Goal: Transaction & Acquisition: Purchase product/service

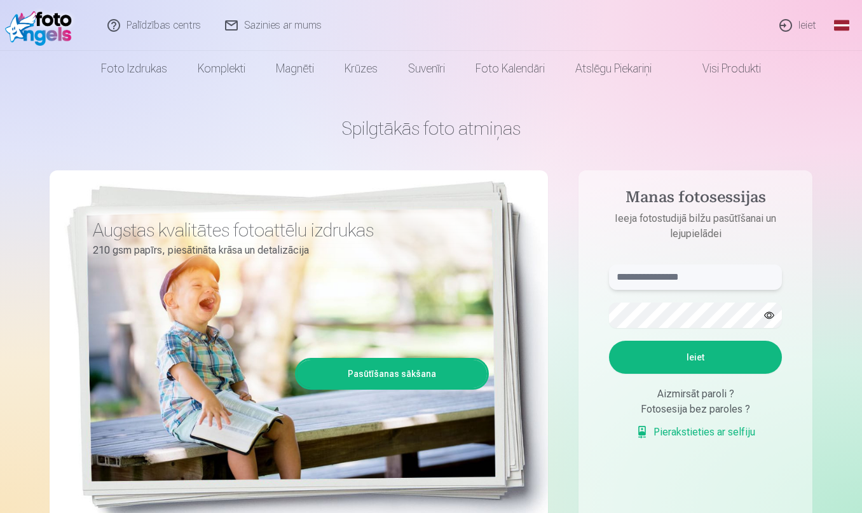
click at [690, 277] on input "text" at bounding box center [695, 276] width 173 height 25
type input "**********"
click at [713, 354] on button "Ieiet" at bounding box center [695, 357] width 173 height 33
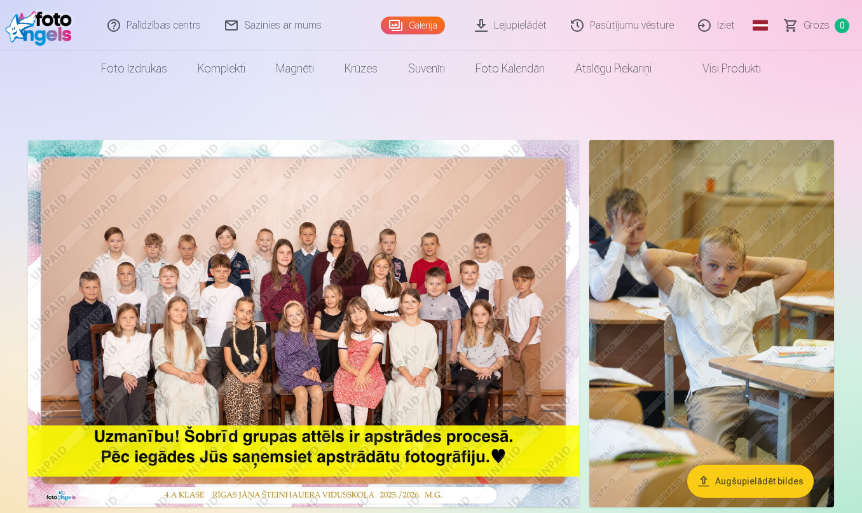
click at [289, 311] on img at bounding box center [303, 323] width 551 height 367
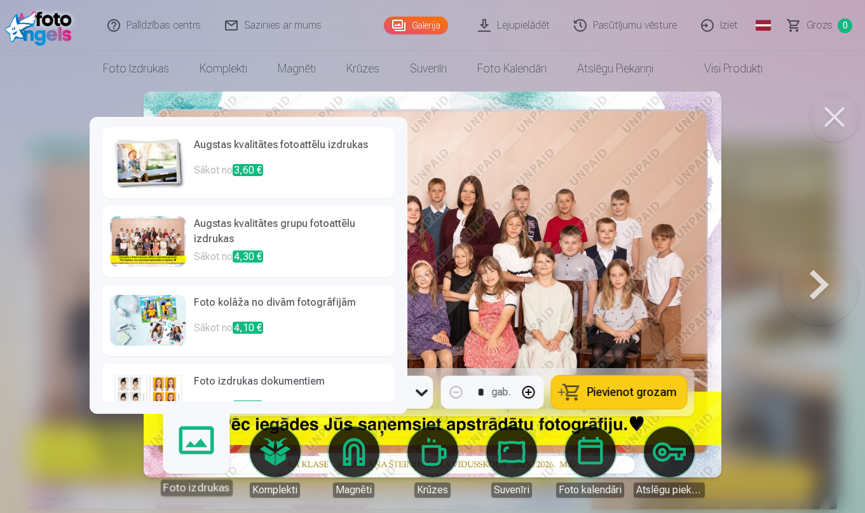
click at [193, 453] on link "Foto izdrukas" at bounding box center [196, 457] width 78 height 78
click at [199, 483] on div "Foto izdrukas" at bounding box center [196, 487] width 72 height 17
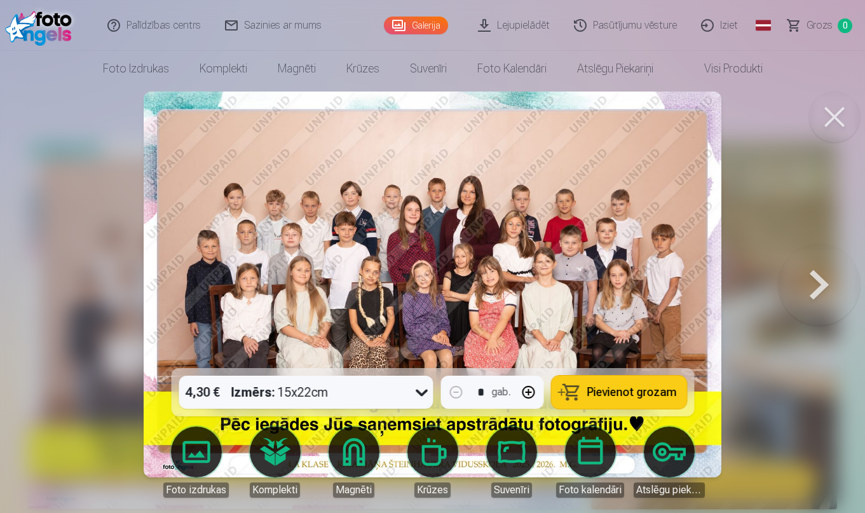
click at [420, 394] on icon at bounding box center [422, 393] width 12 height 7
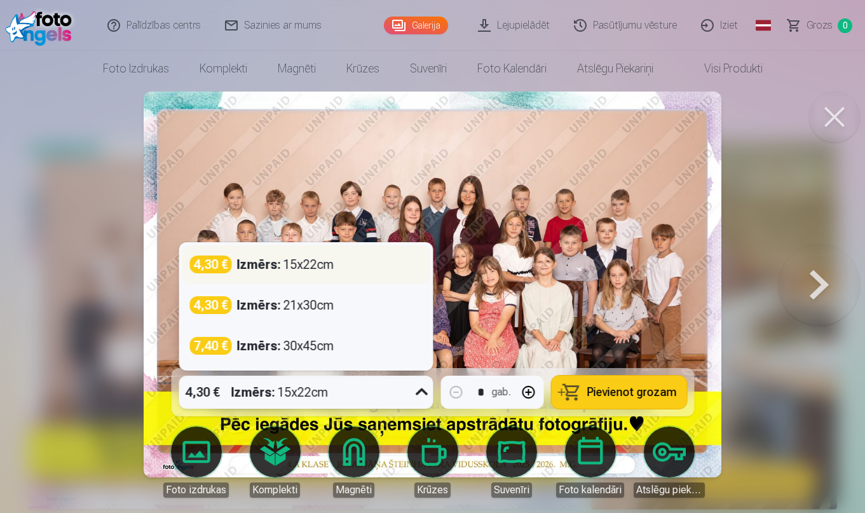
click at [326, 262] on div "Izmērs : 15x22cm" at bounding box center [284, 265] width 97 height 18
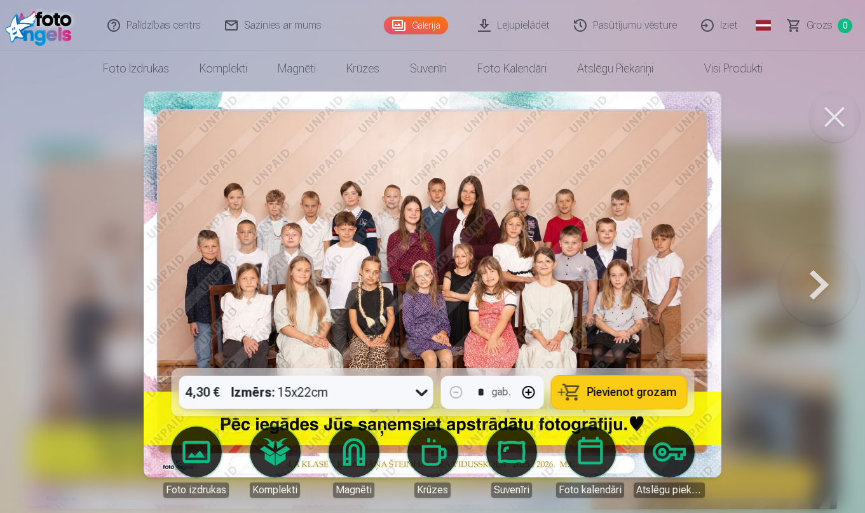
click at [594, 392] on span "Pievienot grozam" at bounding box center [632, 392] width 90 height 11
click at [818, 293] on button at bounding box center [819, 285] width 81 height 142
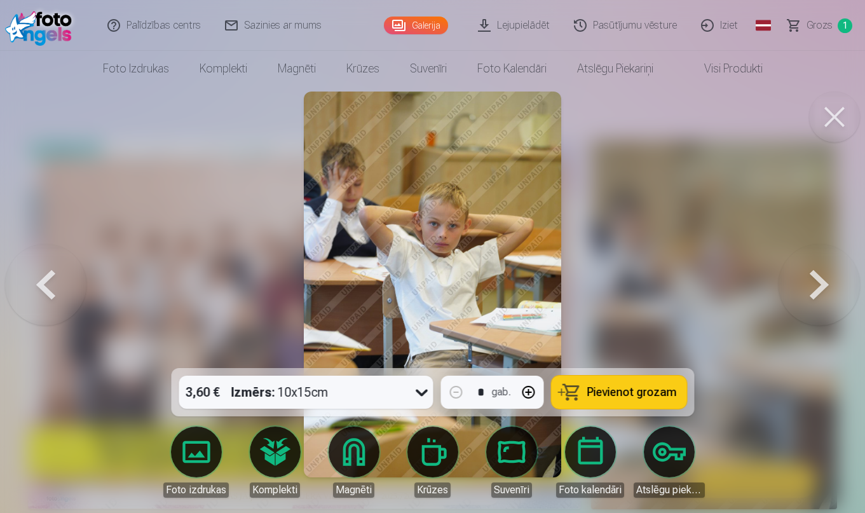
click at [818, 293] on button at bounding box center [819, 285] width 81 height 142
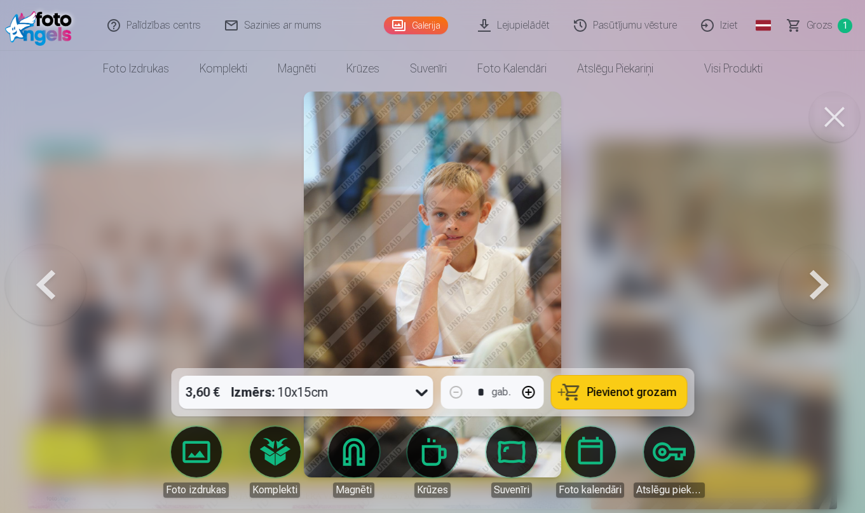
click at [818, 293] on button at bounding box center [819, 285] width 81 height 142
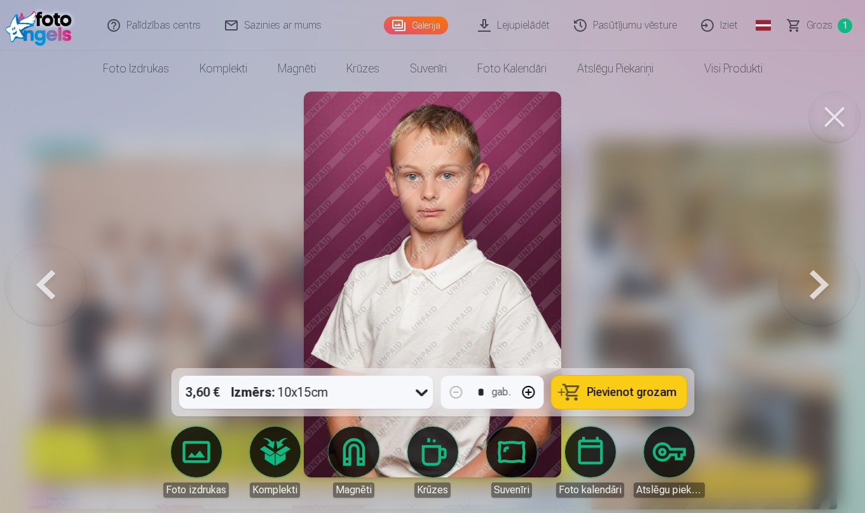
click at [818, 293] on button at bounding box center [819, 285] width 81 height 142
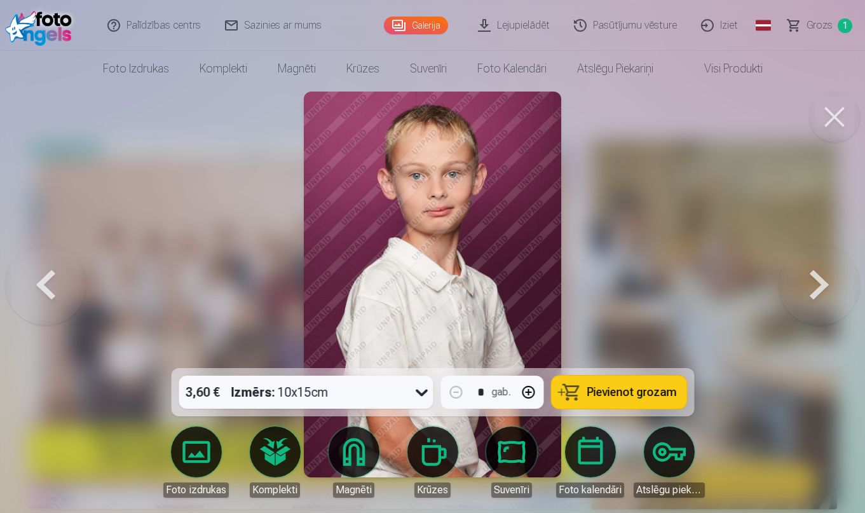
click at [818, 293] on button at bounding box center [819, 285] width 81 height 142
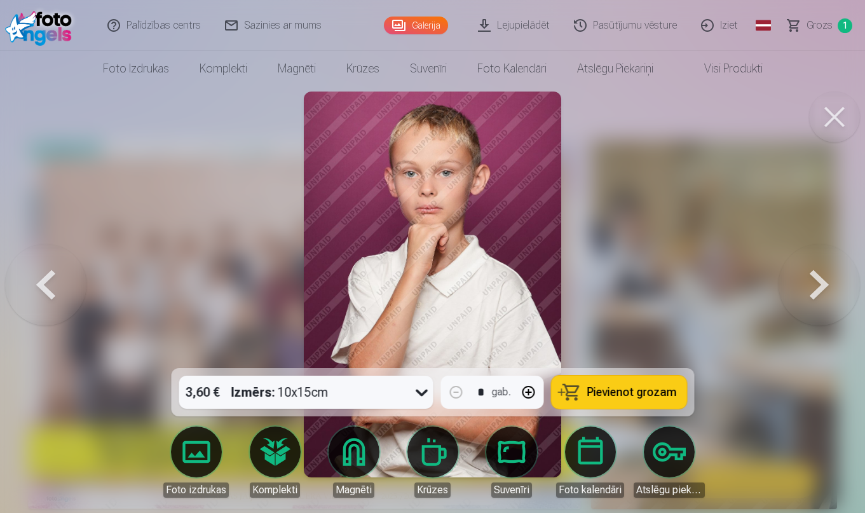
click at [818, 293] on button at bounding box center [819, 285] width 81 height 142
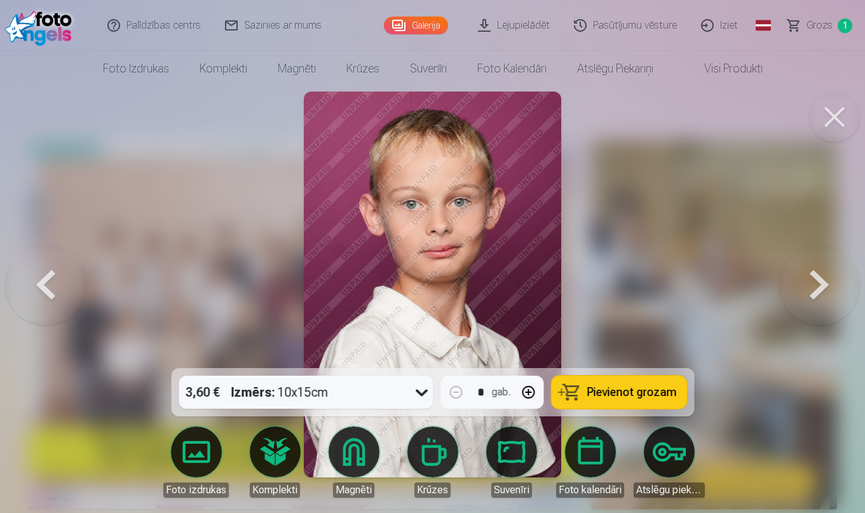
click at [818, 293] on button at bounding box center [819, 285] width 81 height 142
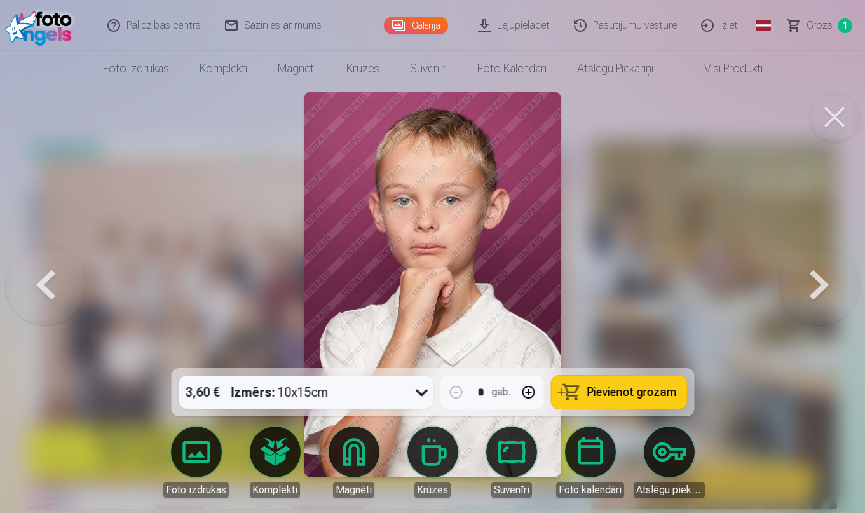
click at [818, 293] on button at bounding box center [819, 285] width 81 height 142
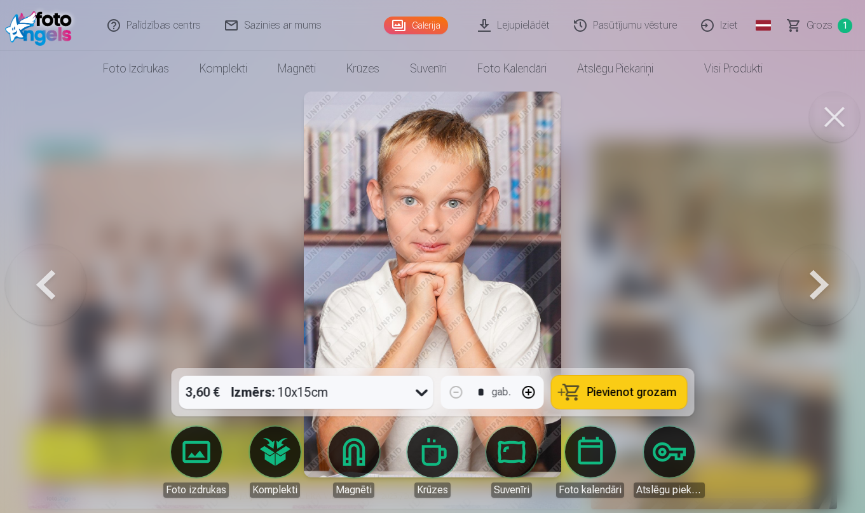
click at [818, 293] on button at bounding box center [819, 285] width 81 height 142
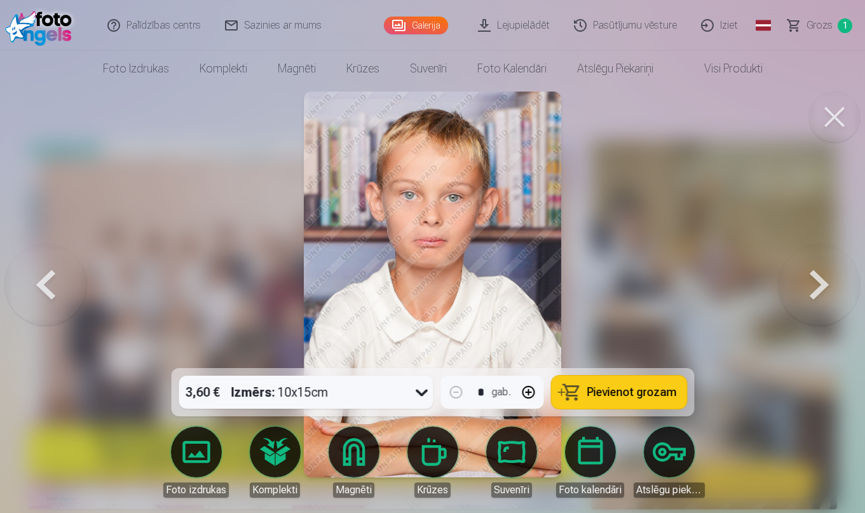
click at [818, 293] on button at bounding box center [819, 285] width 81 height 142
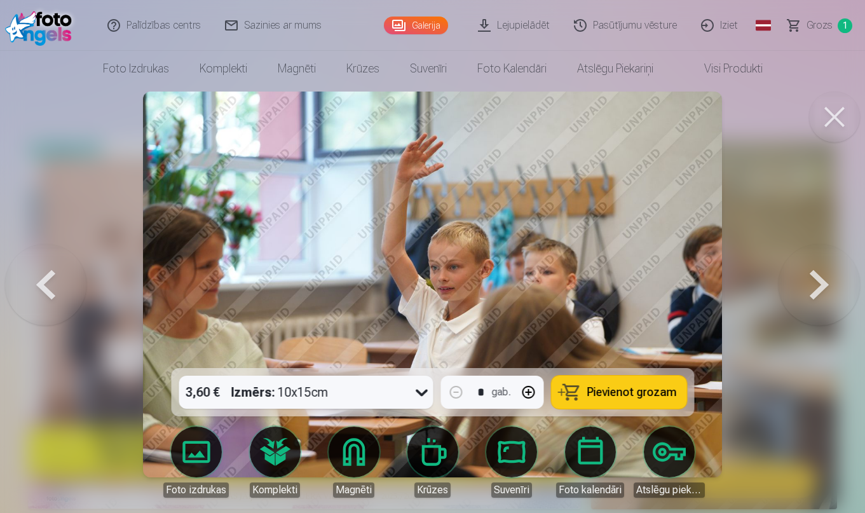
click at [818, 293] on button at bounding box center [819, 285] width 81 height 142
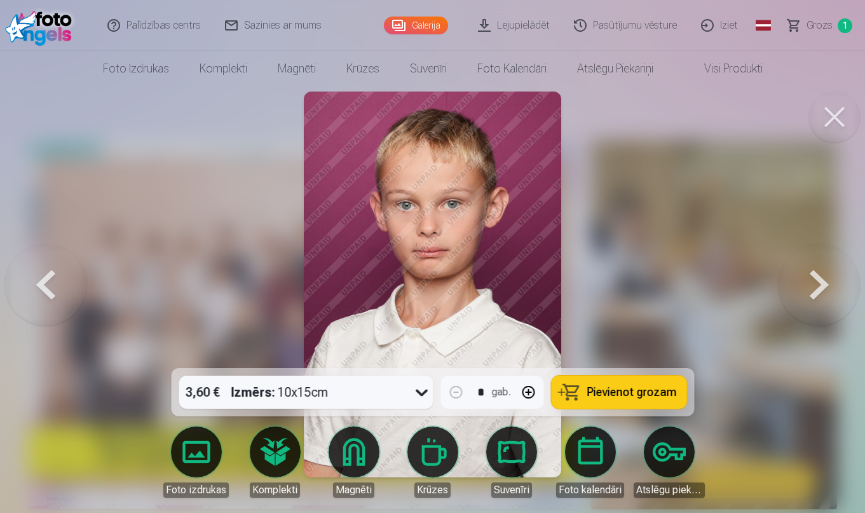
click at [818, 293] on button at bounding box center [819, 285] width 81 height 142
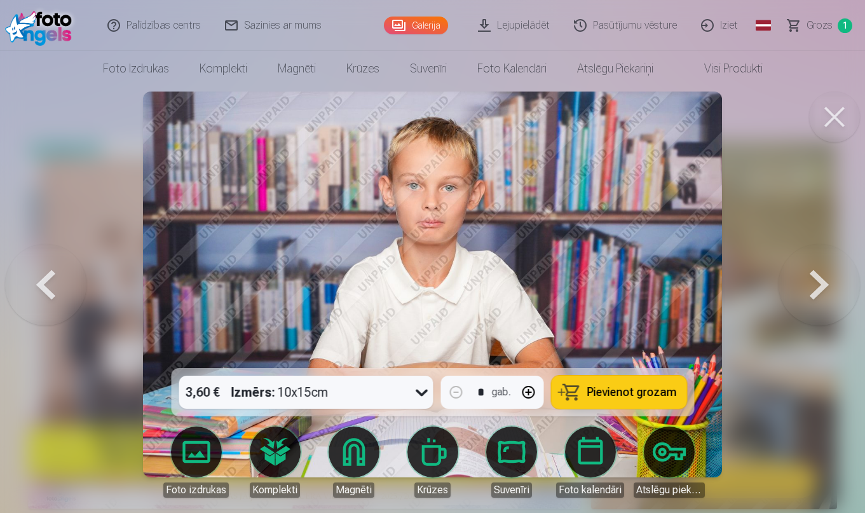
click at [818, 293] on button at bounding box center [819, 285] width 81 height 142
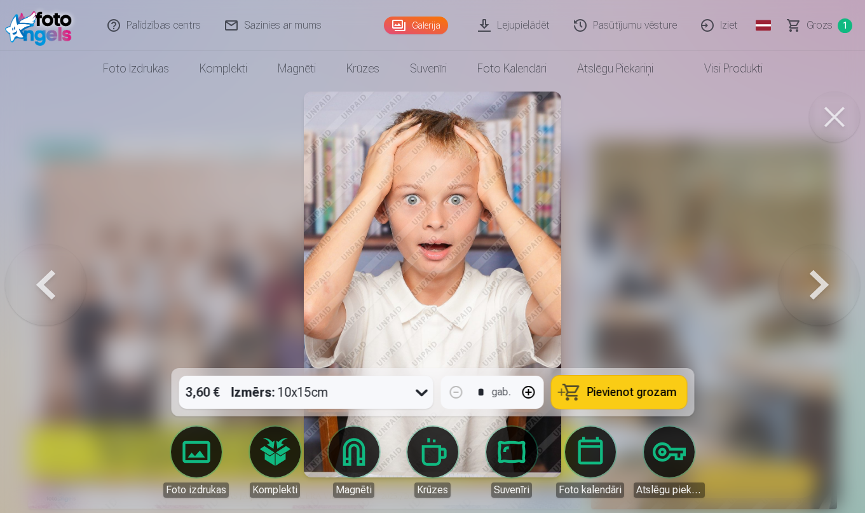
click at [661, 387] on span "Pievienot grozam" at bounding box center [632, 392] width 90 height 11
click at [816, 296] on button at bounding box center [819, 285] width 81 height 142
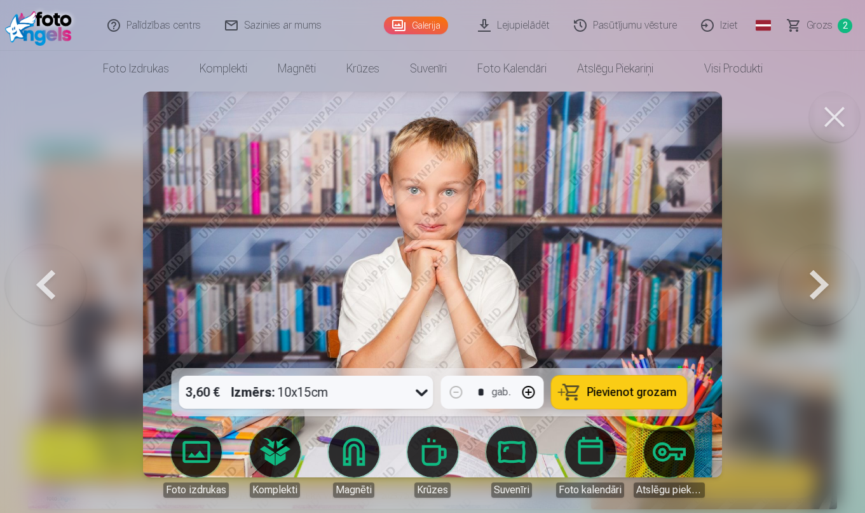
click at [816, 296] on button at bounding box center [819, 285] width 81 height 142
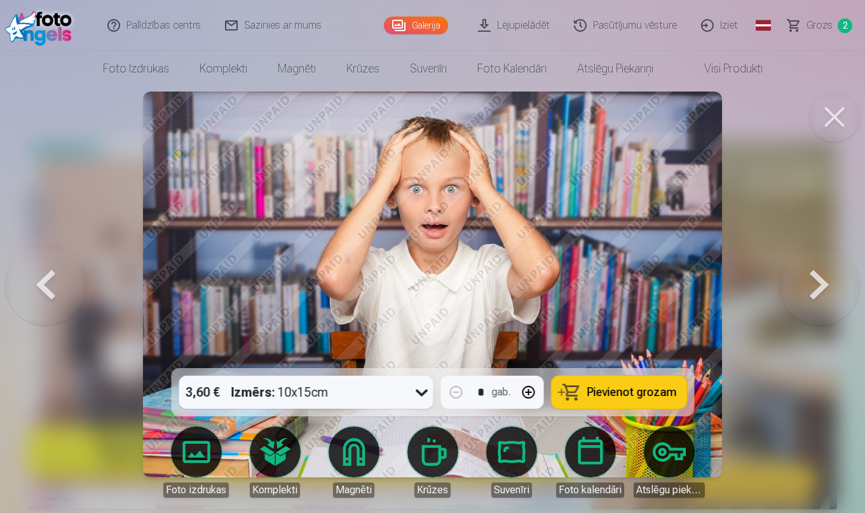
click at [816, 296] on button at bounding box center [819, 285] width 81 height 142
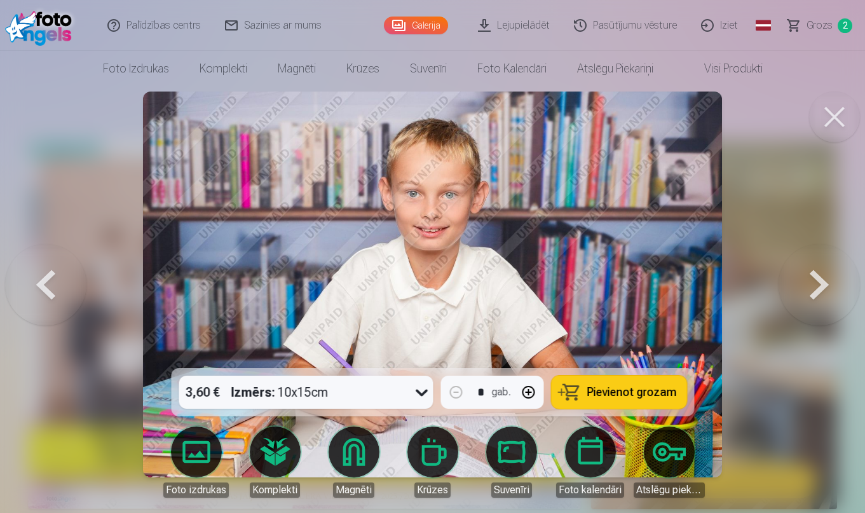
click at [54, 288] on button at bounding box center [45, 285] width 81 height 142
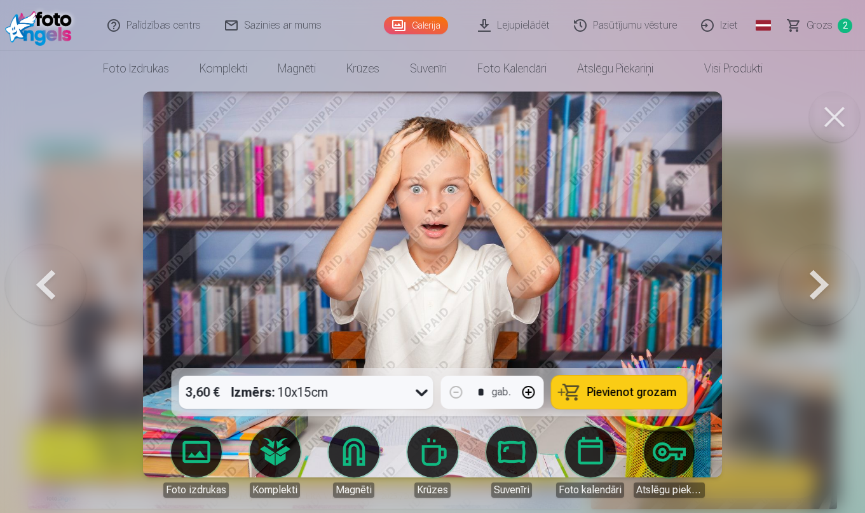
click at [54, 288] on button at bounding box center [45, 285] width 81 height 142
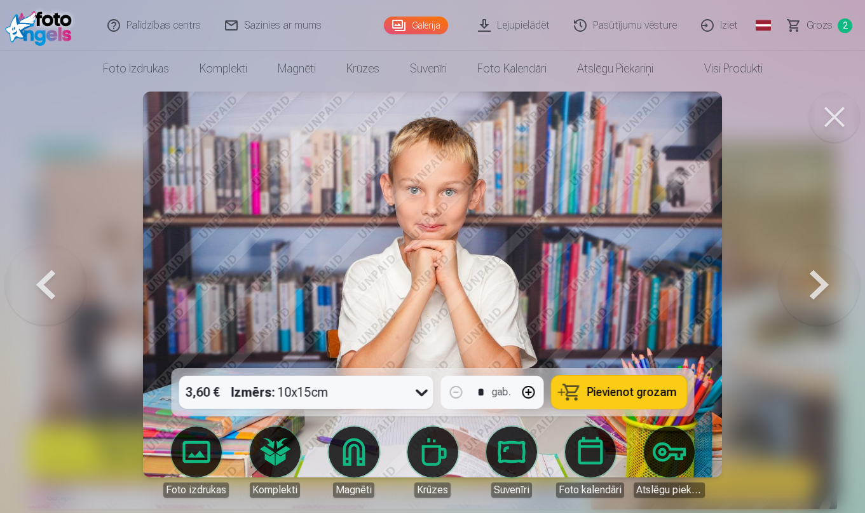
click at [54, 288] on button at bounding box center [45, 285] width 81 height 142
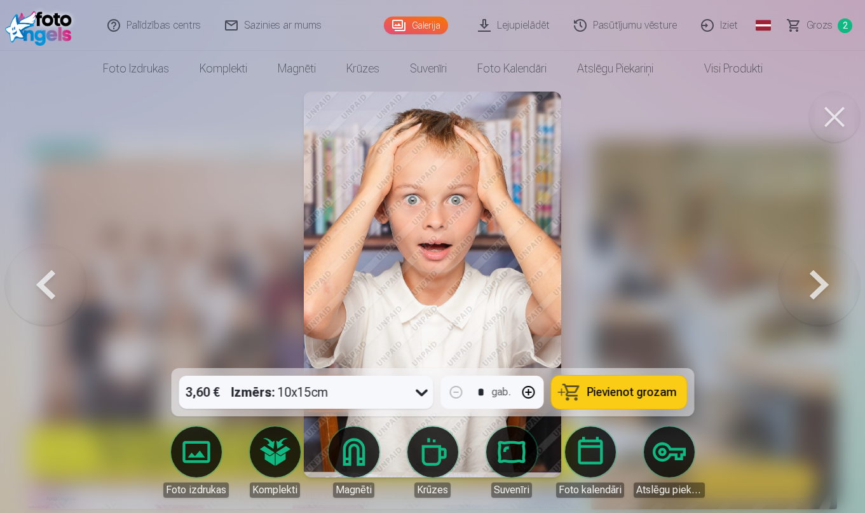
click at [814, 292] on button at bounding box center [819, 285] width 81 height 142
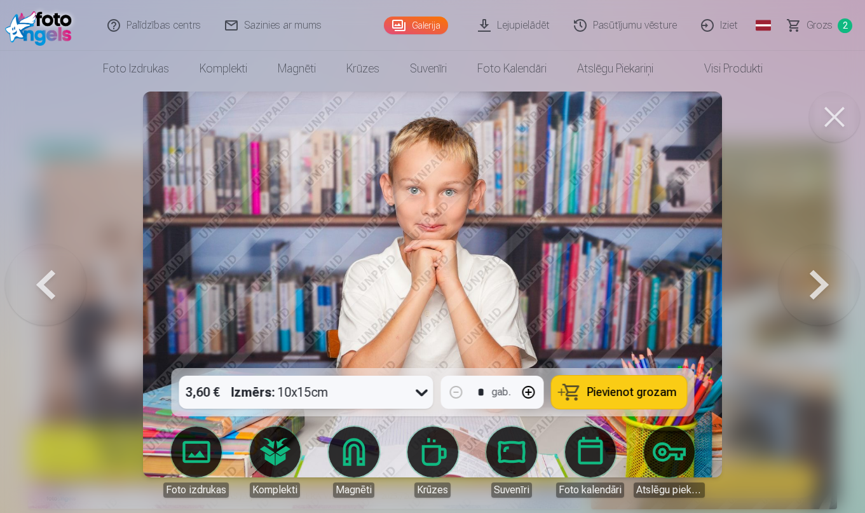
click at [814, 292] on button at bounding box center [819, 285] width 81 height 142
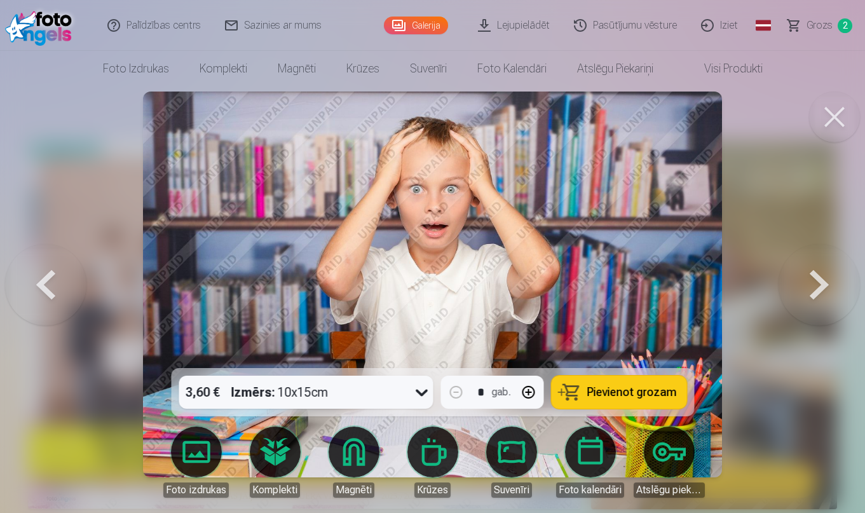
click at [814, 292] on button at bounding box center [819, 285] width 81 height 142
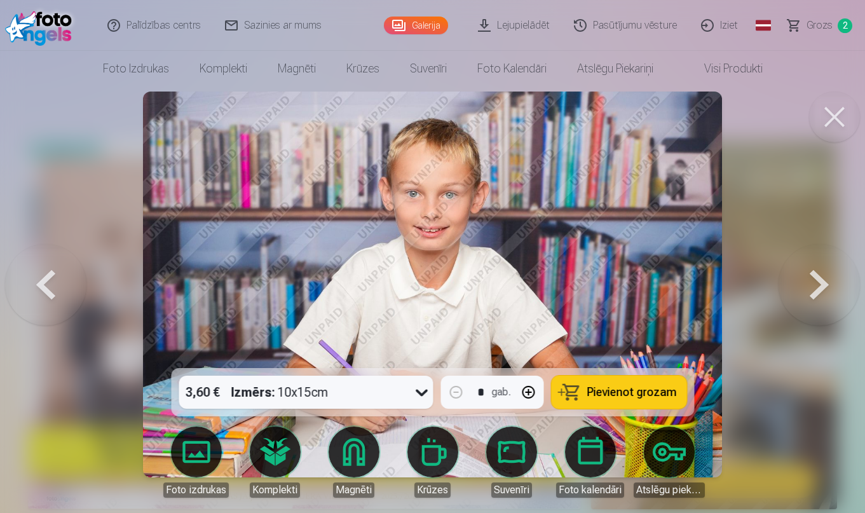
click at [814, 292] on button at bounding box center [819, 285] width 81 height 142
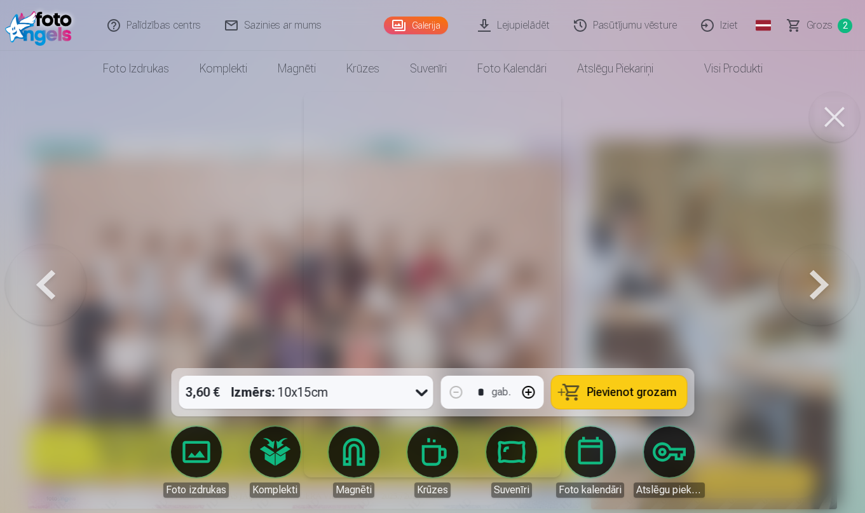
click at [814, 292] on button at bounding box center [819, 285] width 81 height 142
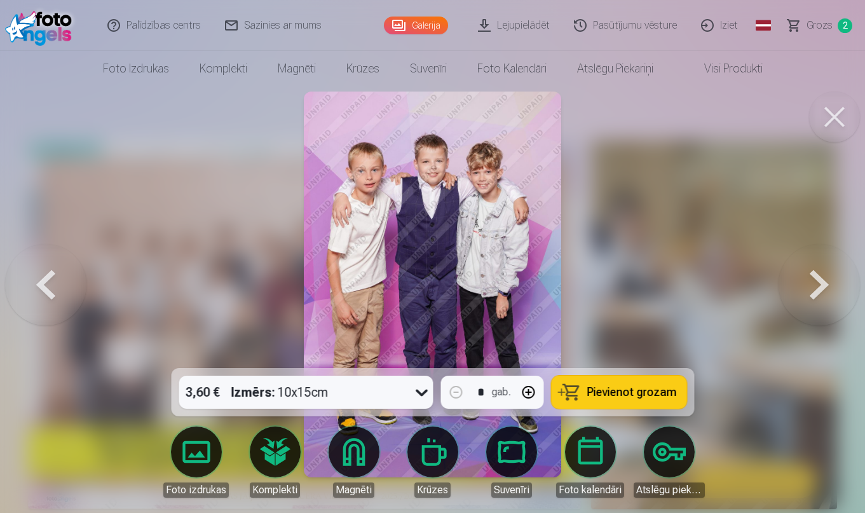
click at [814, 292] on button at bounding box center [819, 285] width 81 height 142
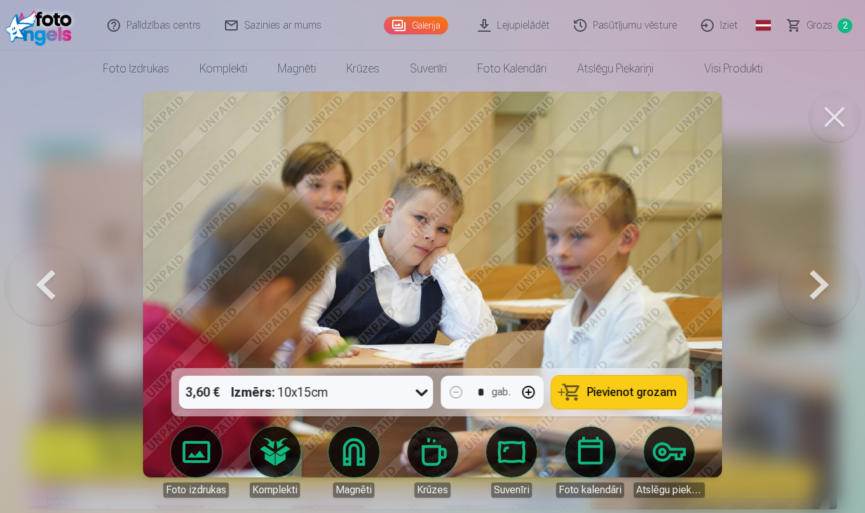
click at [814, 292] on button at bounding box center [819, 285] width 81 height 142
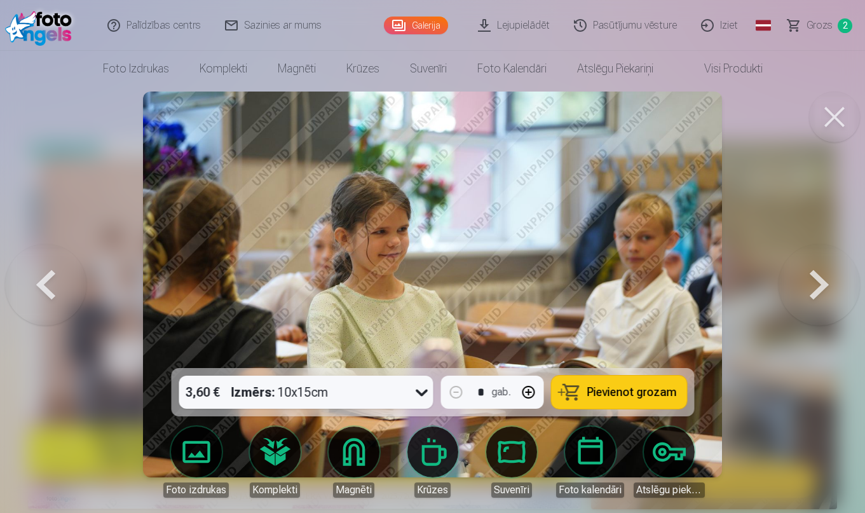
click at [814, 292] on button at bounding box center [819, 285] width 81 height 142
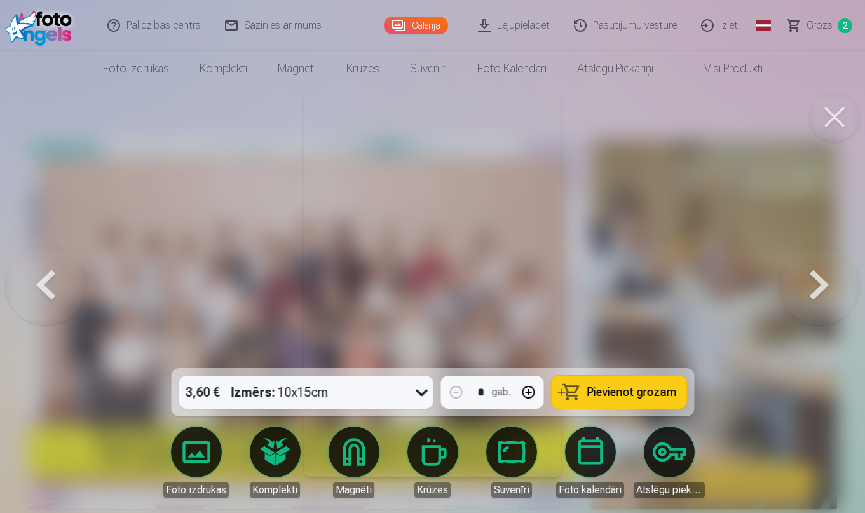
click at [814, 292] on button at bounding box center [819, 285] width 81 height 142
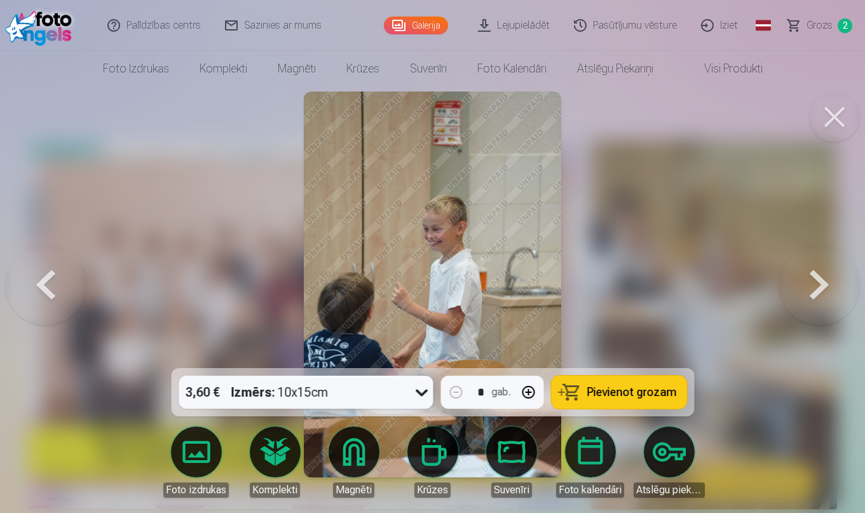
click at [814, 292] on button at bounding box center [819, 285] width 81 height 142
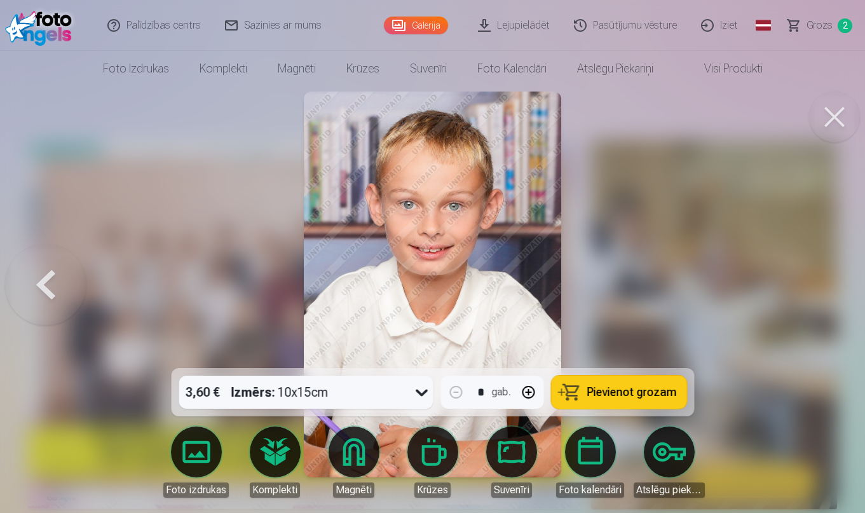
click at [612, 397] on span "Pievienot grozam" at bounding box center [632, 392] width 90 height 11
click at [46, 280] on button at bounding box center [45, 285] width 81 height 142
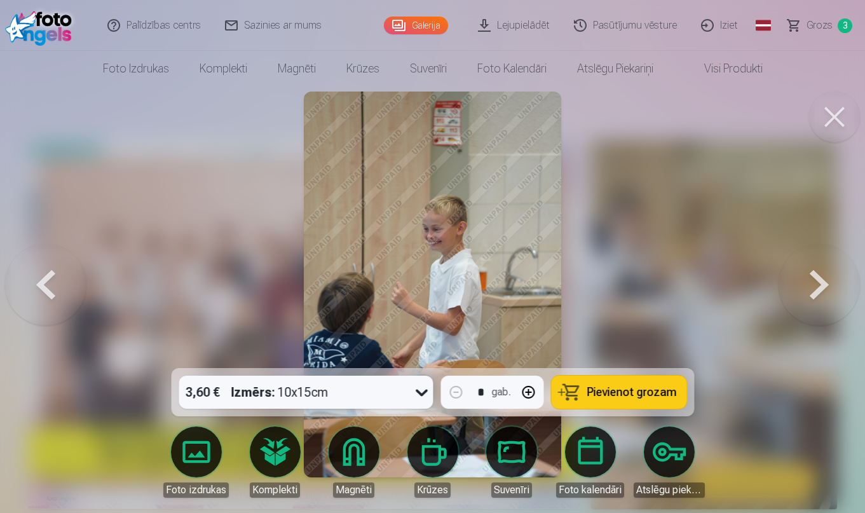
click at [46, 280] on button at bounding box center [45, 285] width 81 height 142
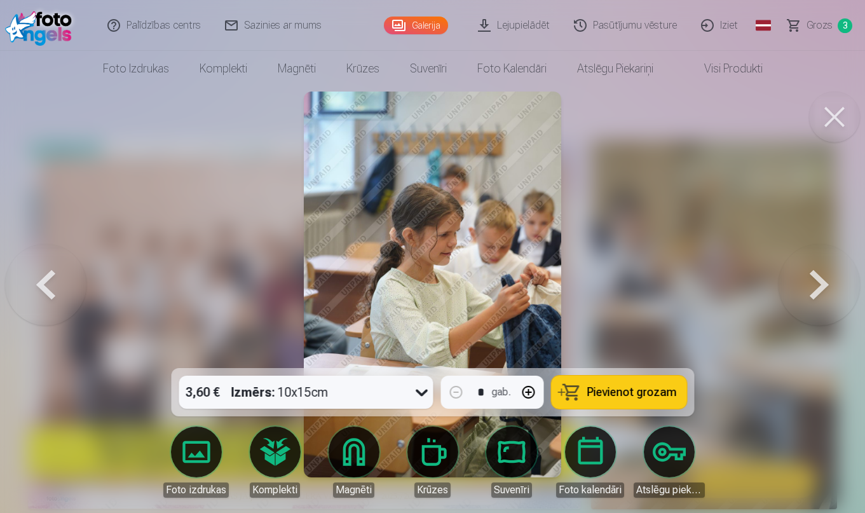
click at [46, 280] on button at bounding box center [45, 285] width 81 height 142
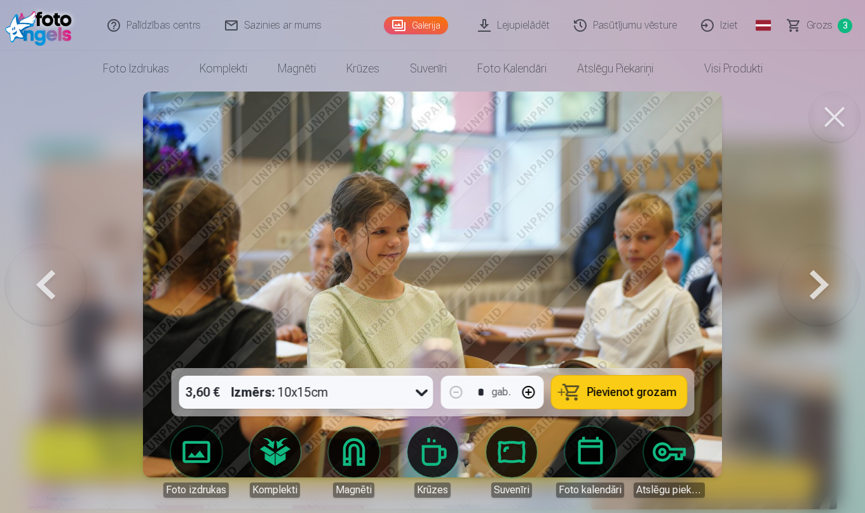
click at [46, 280] on button at bounding box center [45, 285] width 81 height 142
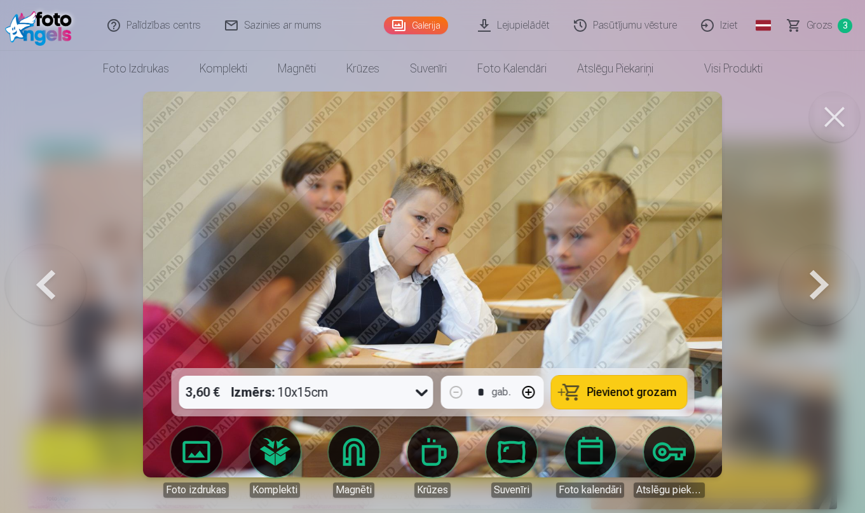
click at [46, 280] on button at bounding box center [45, 285] width 81 height 142
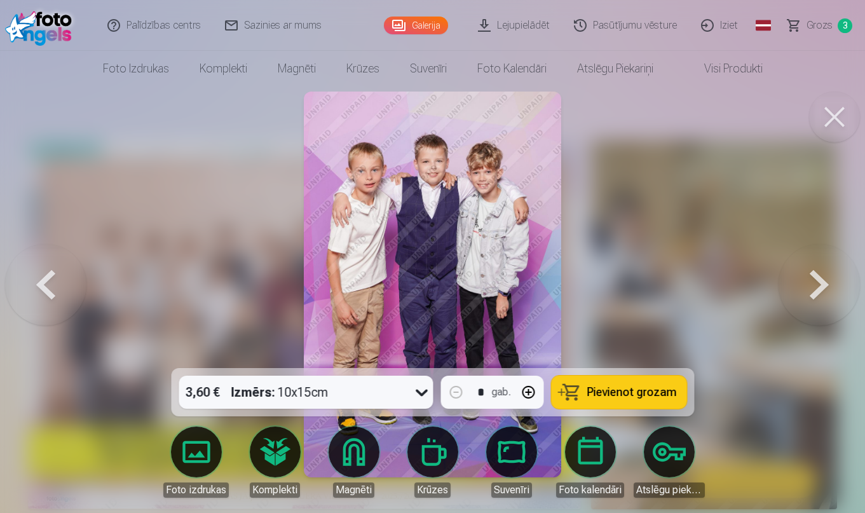
click at [46, 280] on button at bounding box center [45, 285] width 81 height 142
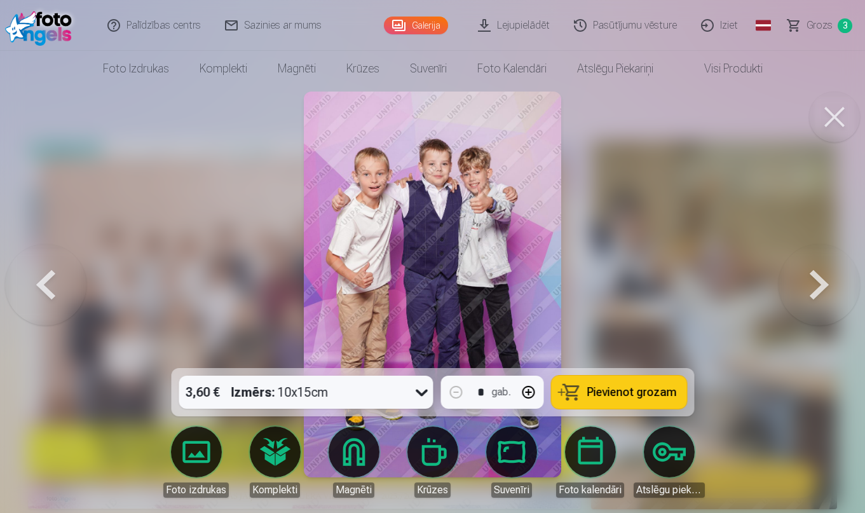
click at [46, 280] on button at bounding box center [45, 285] width 81 height 142
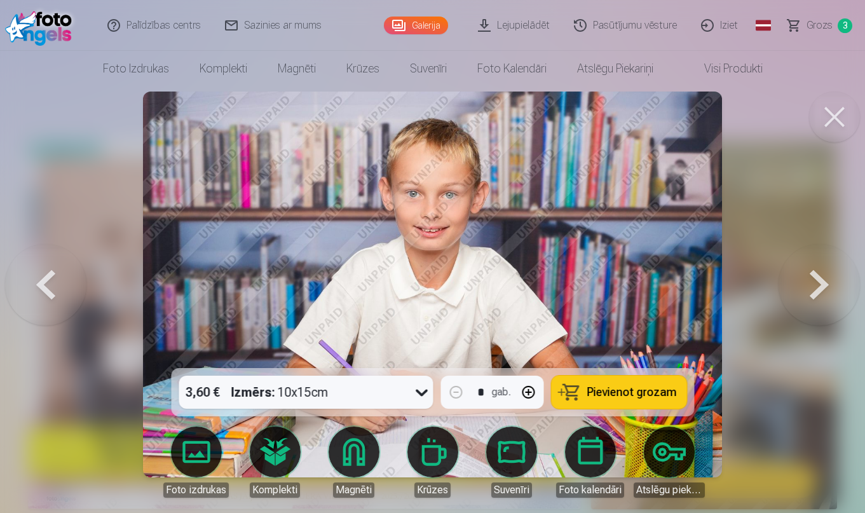
click at [46, 280] on button at bounding box center [45, 285] width 81 height 142
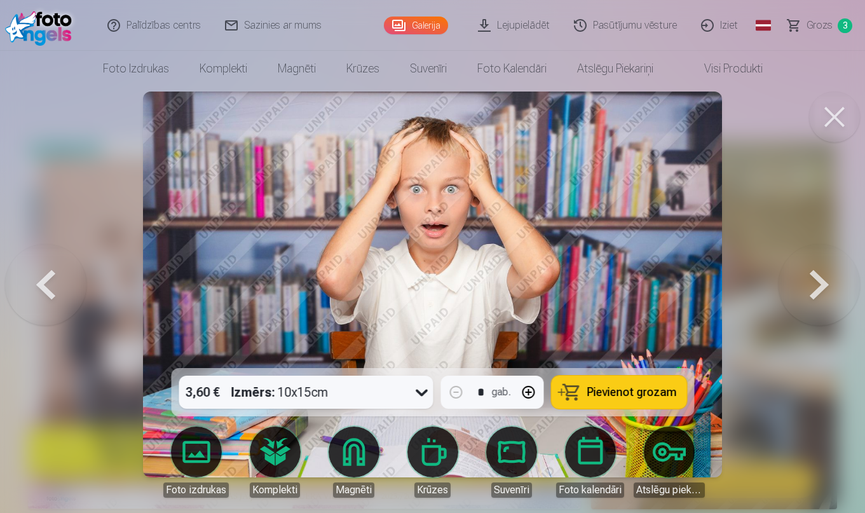
click at [46, 280] on button at bounding box center [45, 285] width 81 height 142
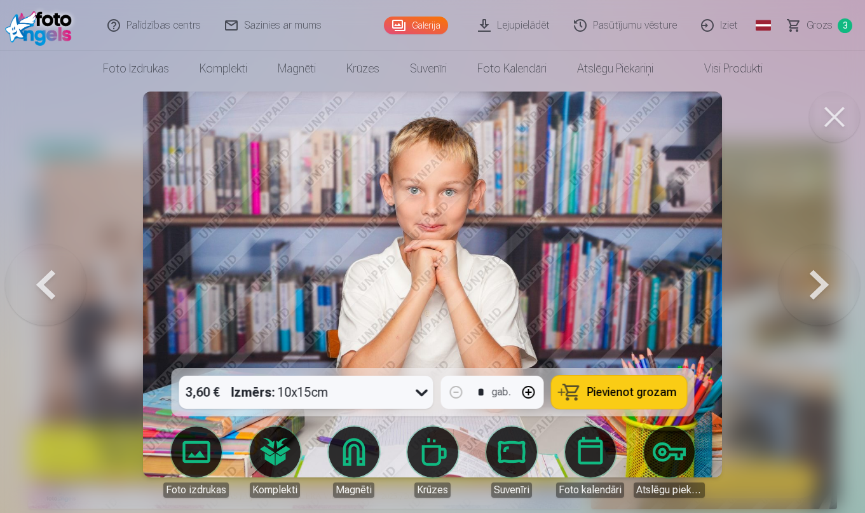
click at [809, 296] on button at bounding box center [819, 285] width 81 height 142
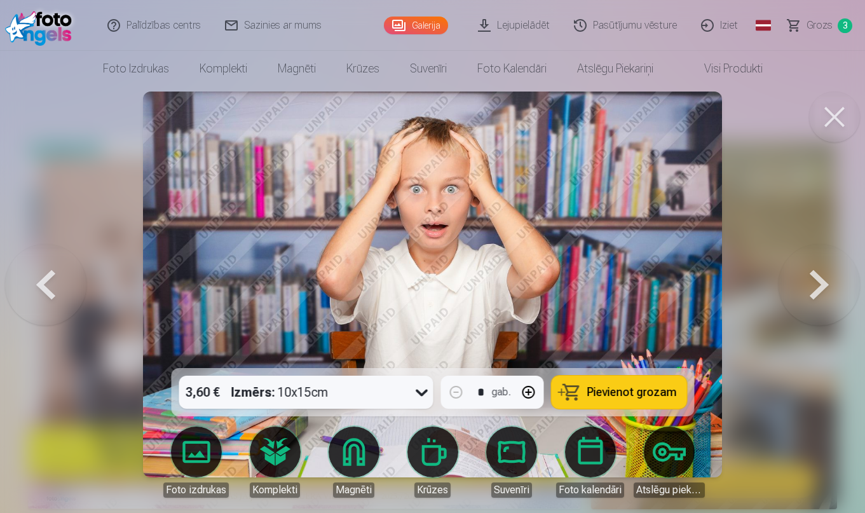
click at [633, 393] on span "Pievienot grozam" at bounding box center [632, 392] width 90 height 11
